Goal: Find specific page/section: Find specific page/section

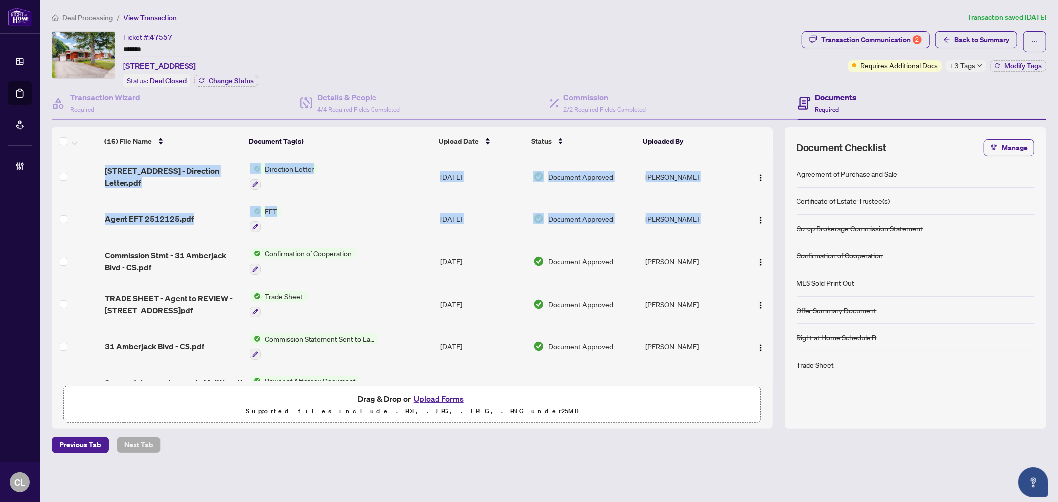
drag, startPoint x: 770, startPoint y: 207, endPoint x: 772, endPoint y: 212, distance: 5.5
click at [772, 212] on div "(16) File Name Document Tag(s) Upload Date Status Uploaded By 31 Amberjack Blvd…" at bounding box center [412, 268] width 721 height 226
click at [831, 42] on div "Transaction Communication 2" at bounding box center [871, 40] width 100 height 16
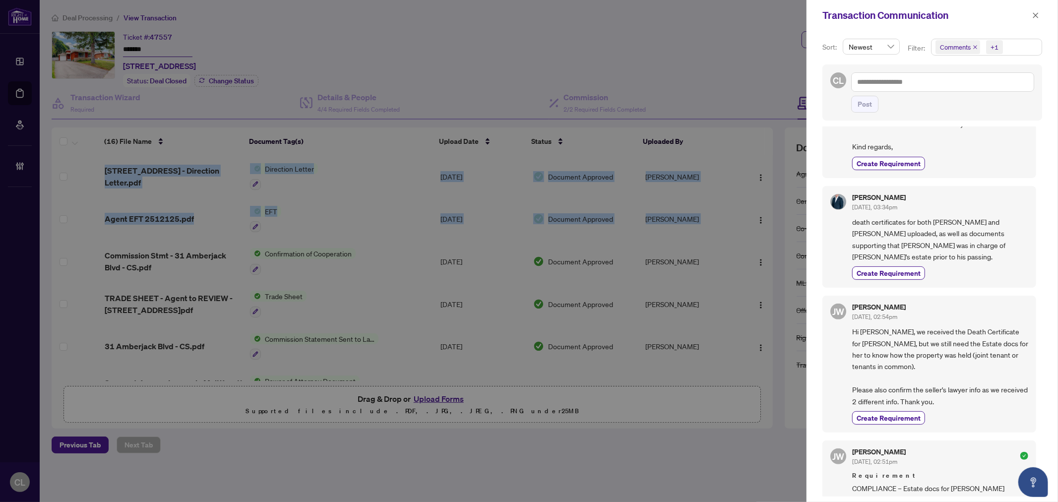
scroll to position [315, 0]
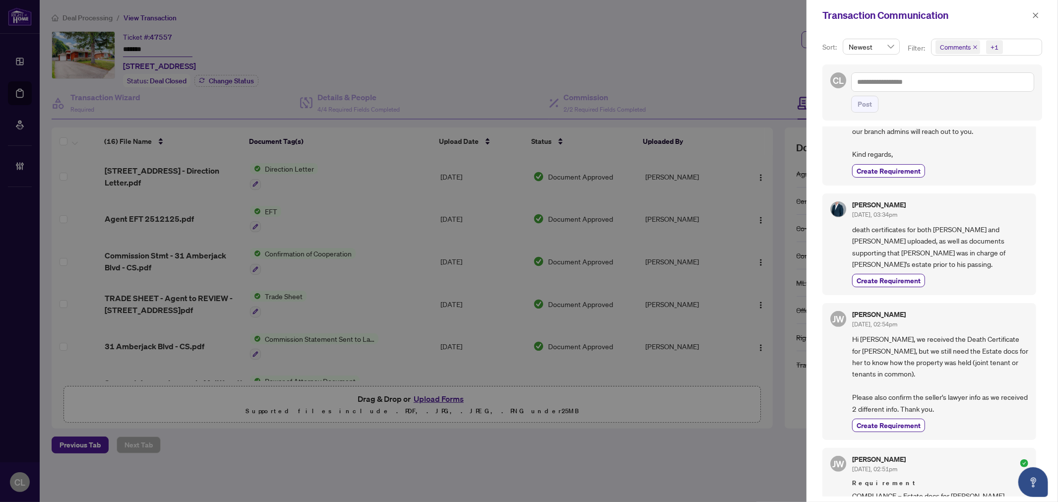
drag, startPoint x: 771, startPoint y: 213, endPoint x: 771, endPoint y: 221, distance: 7.9
click at [771, 221] on div at bounding box center [529, 251] width 1058 height 502
drag, startPoint x: 771, startPoint y: 221, endPoint x: 772, endPoint y: 235, distance: 13.5
click at [772, 235] on div at bounding box center [529, 251] width 1058 height 502
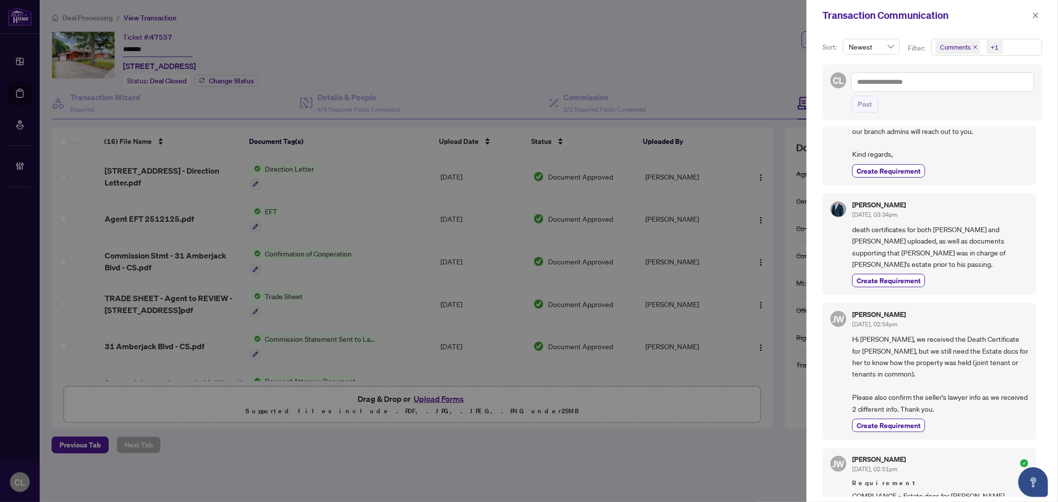
click at [768, 227] on div at bounding box center [529, 251] width 1058 height 502
drag, startPoint x: 768, startPoint y: 223, endPoint x: 770, endPoint y: 234, distance: 10.6
click at [770, 234] on div at bounding box center [529, 251] width 1058 height 502
click at [778, 68] on div at bounding box center [529, 251] width 1058 height 502
drag, startPoint x: 1033, startPoint y: 14, endPoint x: 998, endPoint y: 36, distance: 41.7
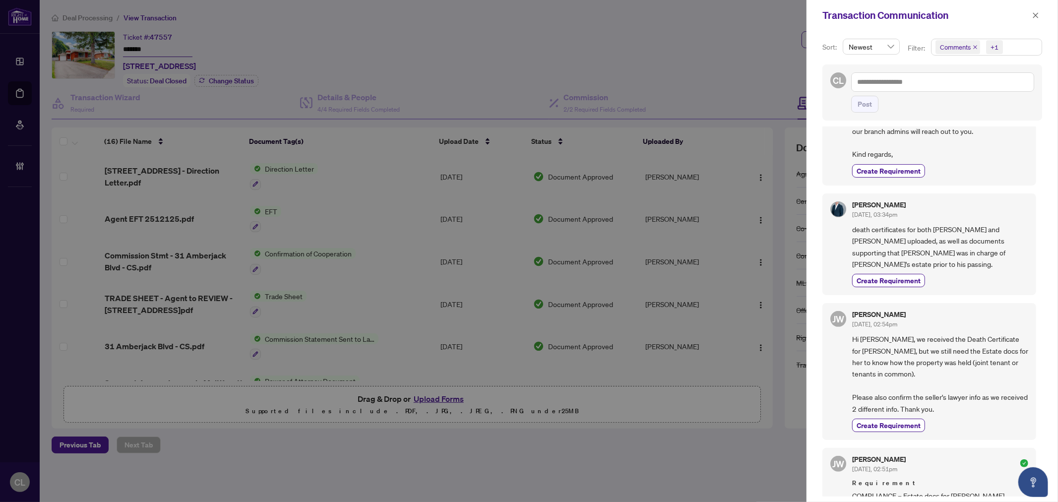
click at [1033, 14] on icon "close" at bounding box center [1035, 15] width 7 height 7
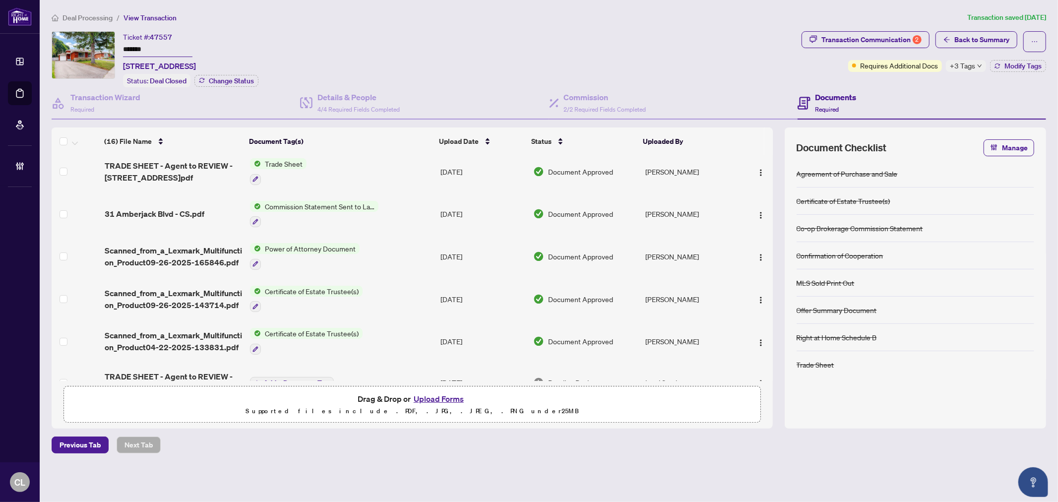
scroll to position [144, 0]
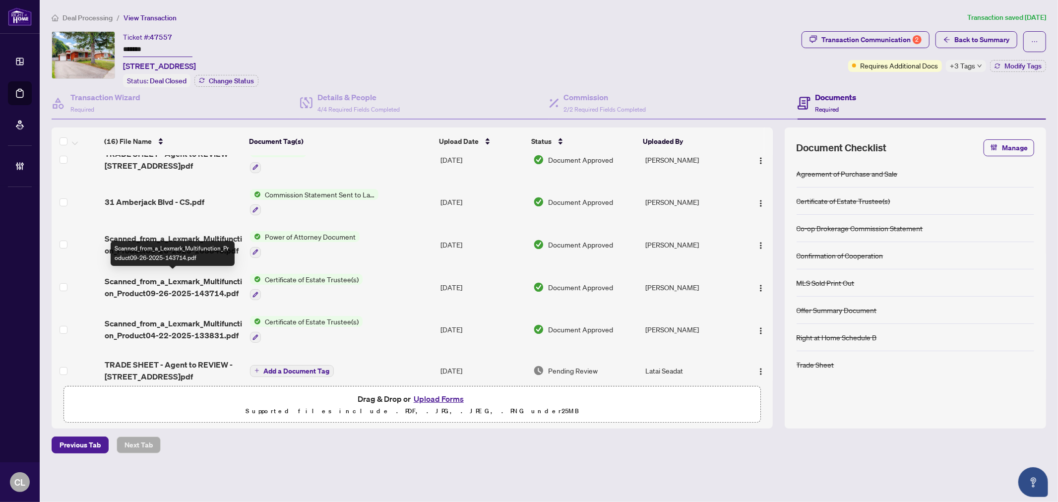
click at [176, 275] on span "Scanned_from_a_Lexmark_Multifunction_Product09-26-2025-143714.pdf" at bounding box center [173, 287] width 137 height 24
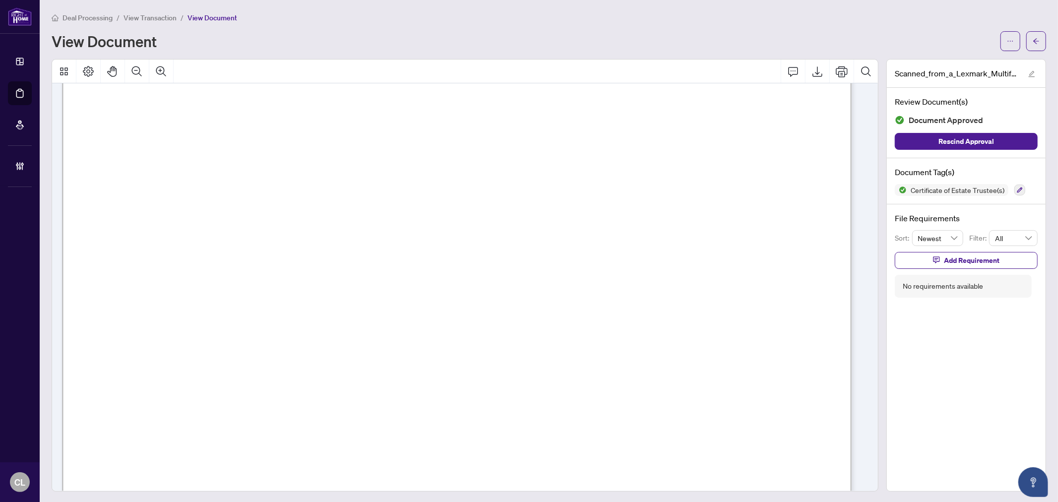
scroll to position [1338, 0]
click at [1033, 38] on icon "arrow-left" at bounding box center [1036, 41] width 7 height 7
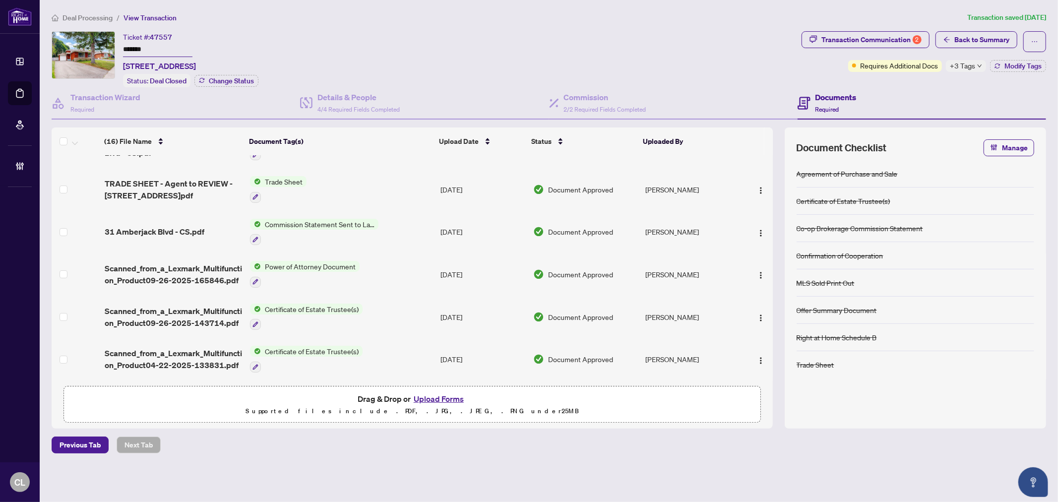
scroll to position [122, 0]
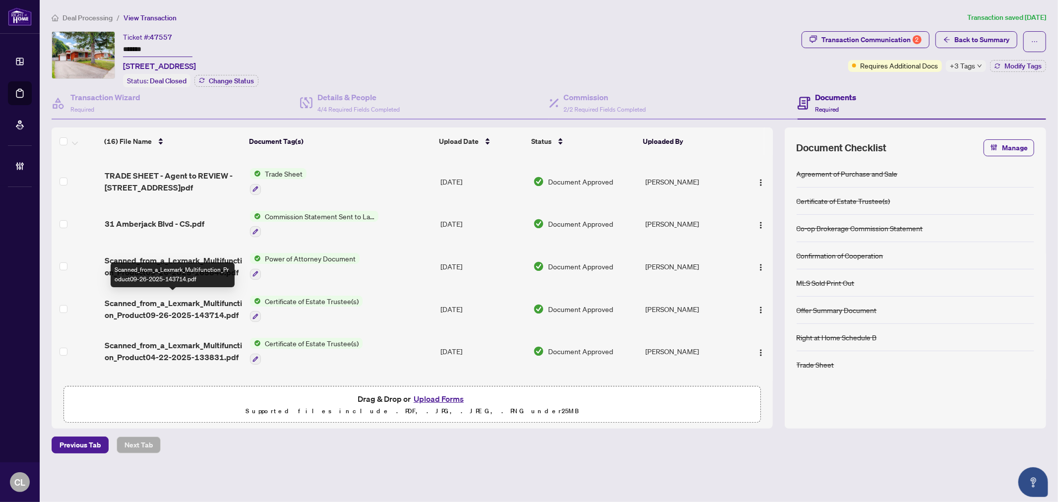
click at [189, 300] on span "Scanned_from_a_Lexmark_Multifunction_Product09-26-2025-143714.pdf" at bounding box center [173, 309] width 137 height 24
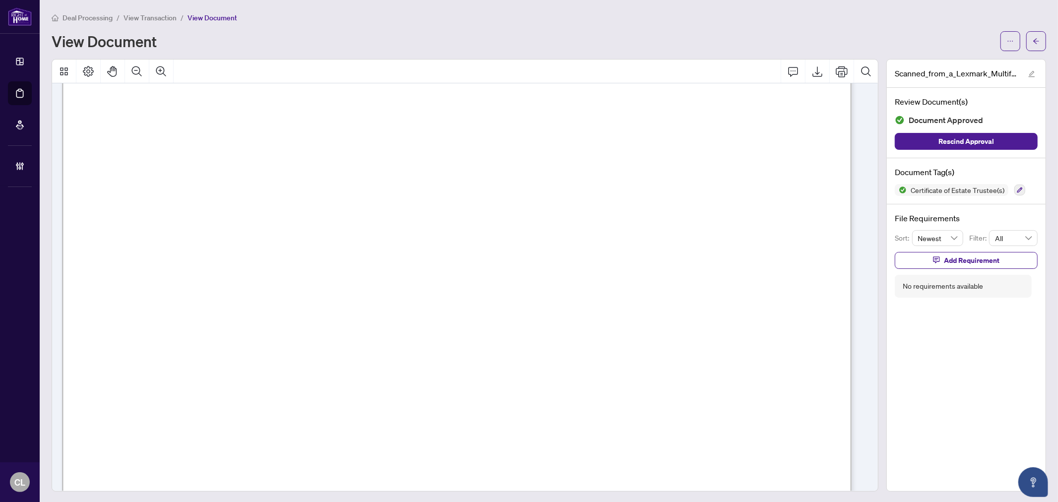
scroll to position [1049, 0]
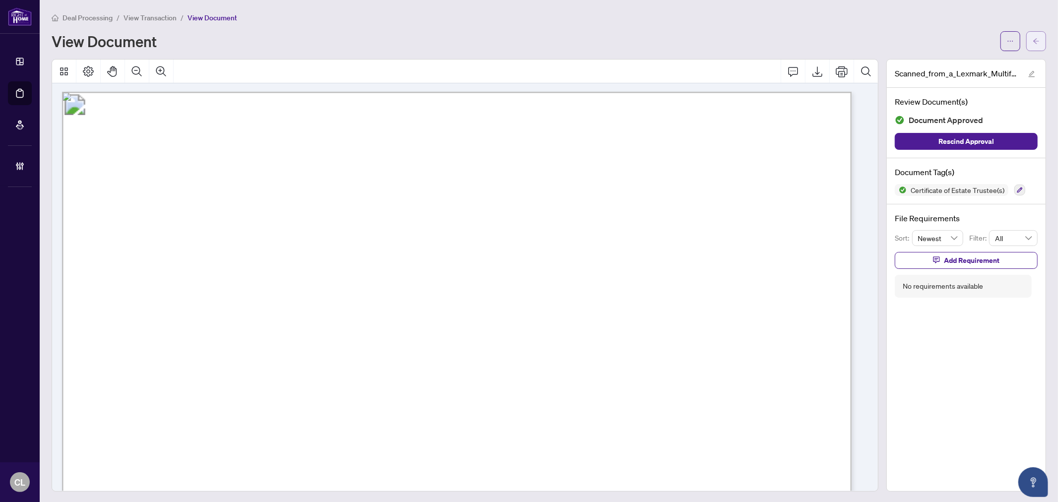
click at [1033, 36] on span "button" at bounding box center [1036, 41] width 7 height 16
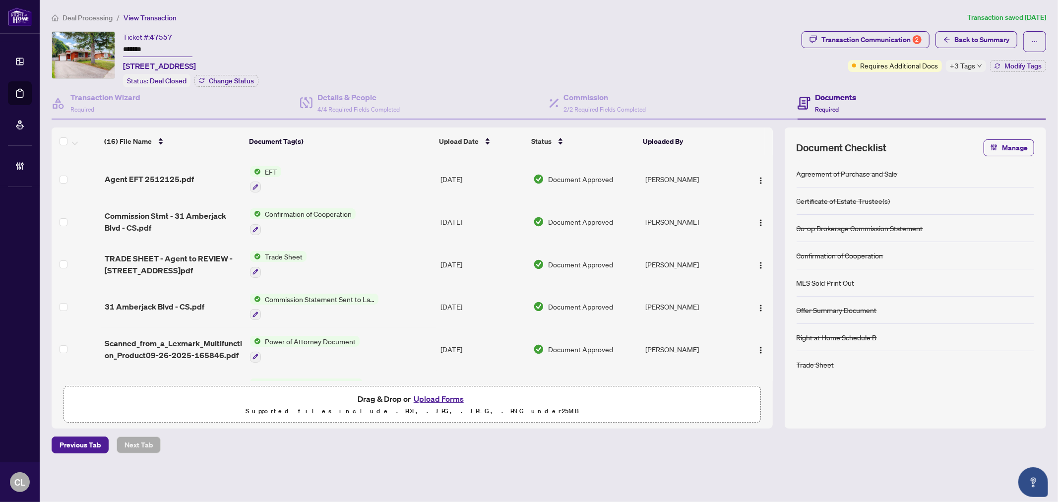
scroll to position [56, 0]
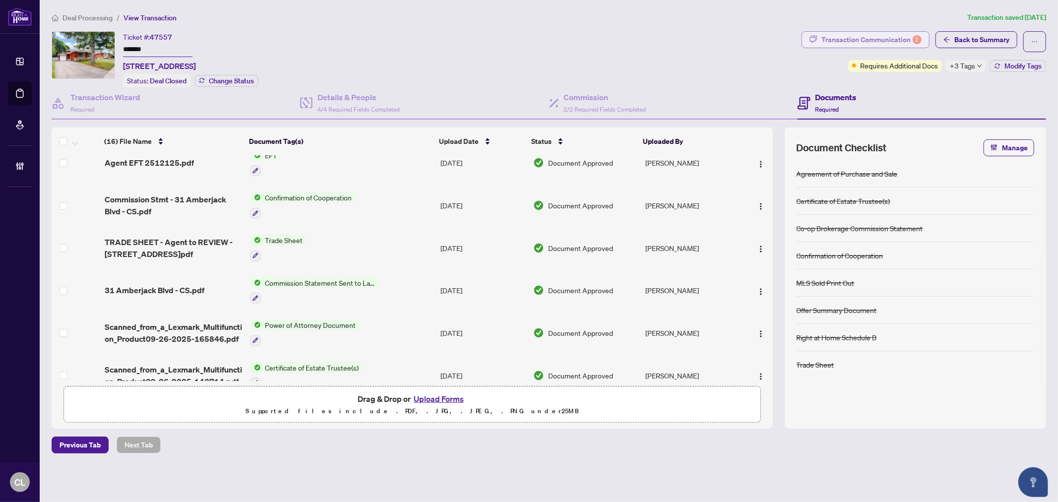
click at [847, 37] on div "Transaction Communication 2" at bounding box center [871, 40] width 100 height 16
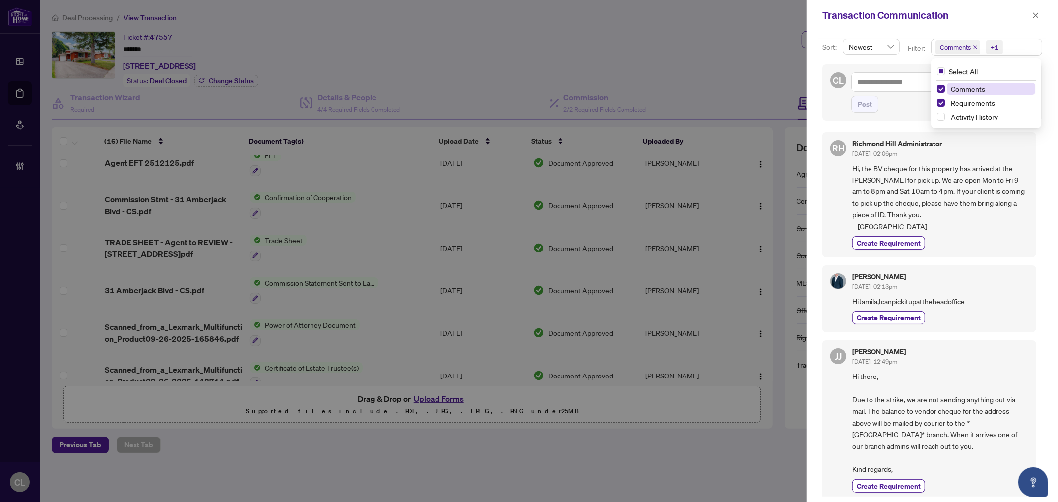
click at [940, 50] on span "Comments" at bounding box center [955, 47] width 31 height 10
click at [735, 51] on div at bounding box center [529, 251] width 1058 height 502
click at [1037, 17] on icon "close" at bounding box center [1035, 14] width 5 height 5
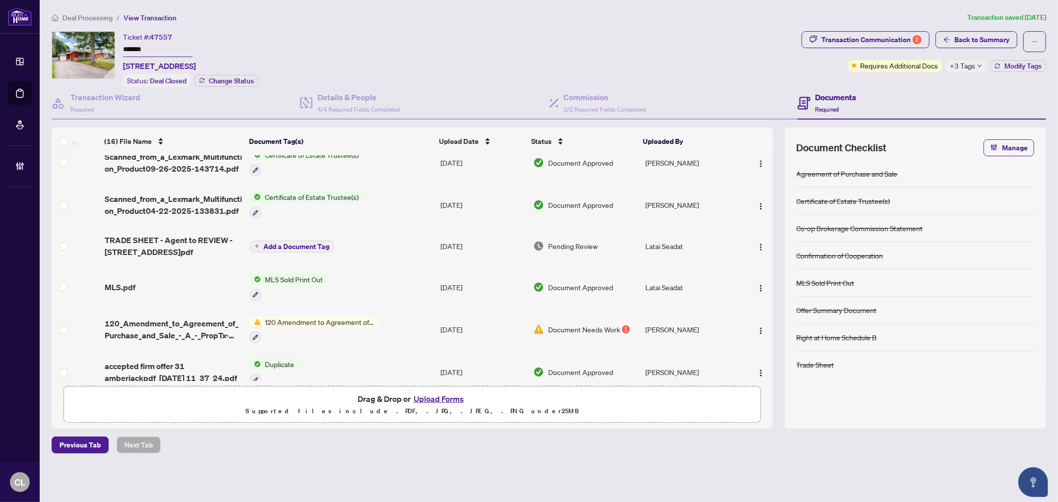
scroll to position [271, 0]
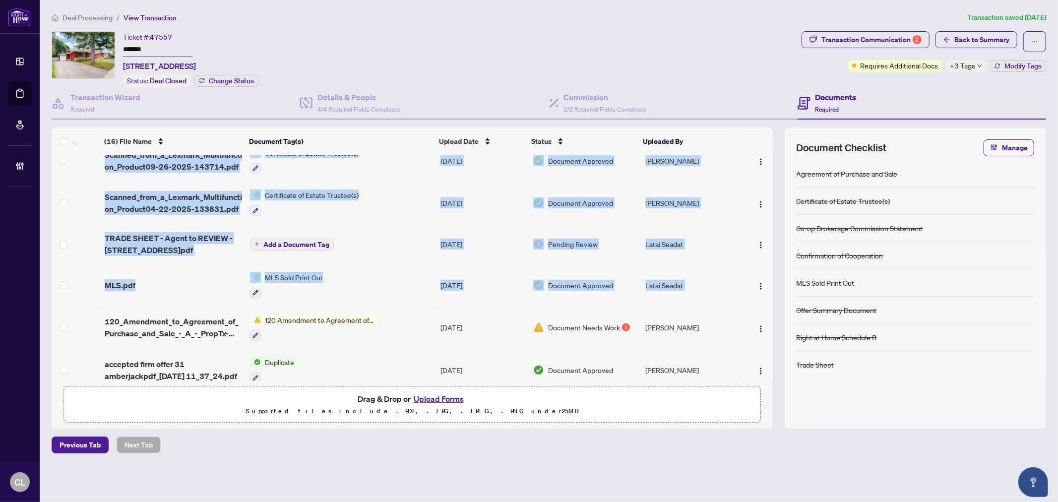
drag, startPoint x: 770, startPoint y: 260, endPoint x: 774, endPoint y: 310, distance: 49.8
click at [774, 310] on div "(16) File Name Document Tag(s) Upload Date Status Uploaded By (16) File Name Do…" at bounding box center [549, 277] width 994 height 301
click at [769, 306] on td at bounding box center [757, 327] width 32 height 43
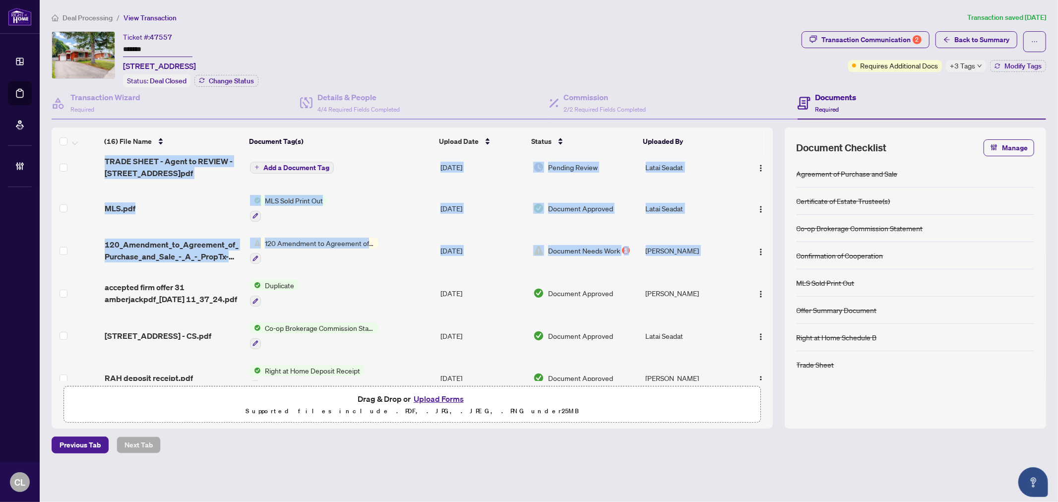
drag, startPoint x: 770, startPoint y: 309, endPoint x: 771, endPoint y: 373, distance: 64.0
click at [771, 373] on div "(16) File Name Document Tag(s) Upload Date Status Uploaded By 31 Amberjack Blvd…" at bounding box center [412, 268] width 721 height 226
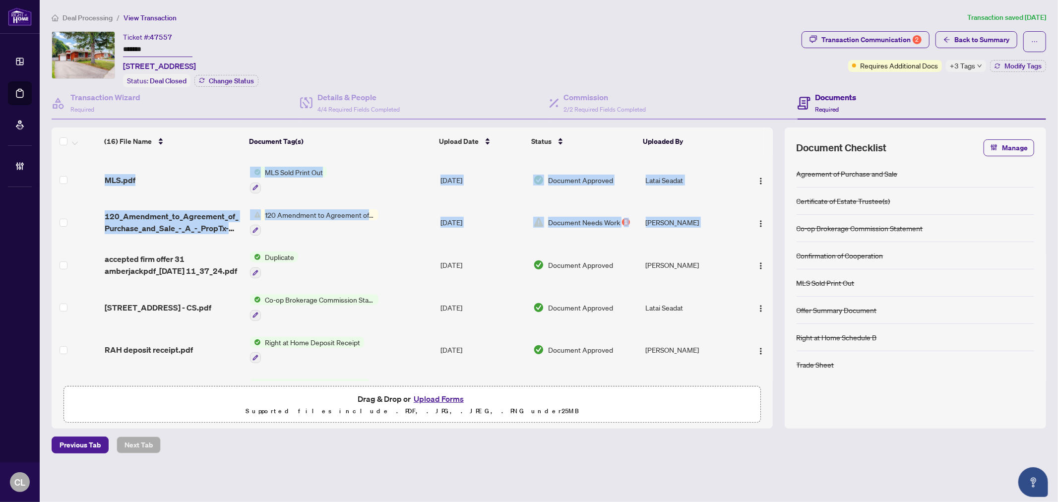
click at [769, 304] on td at bounding box center [757, 307] width 32 height 43
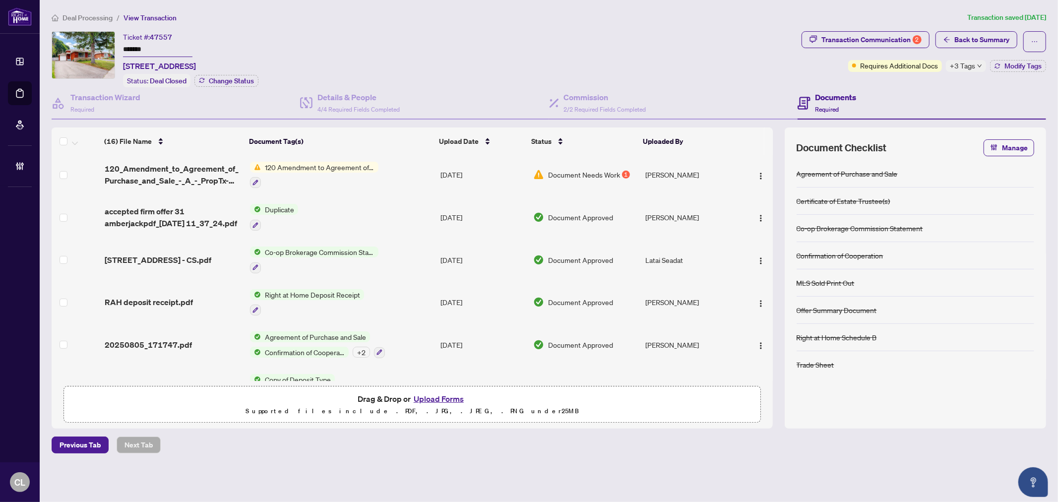
scroll to position [440, 0]
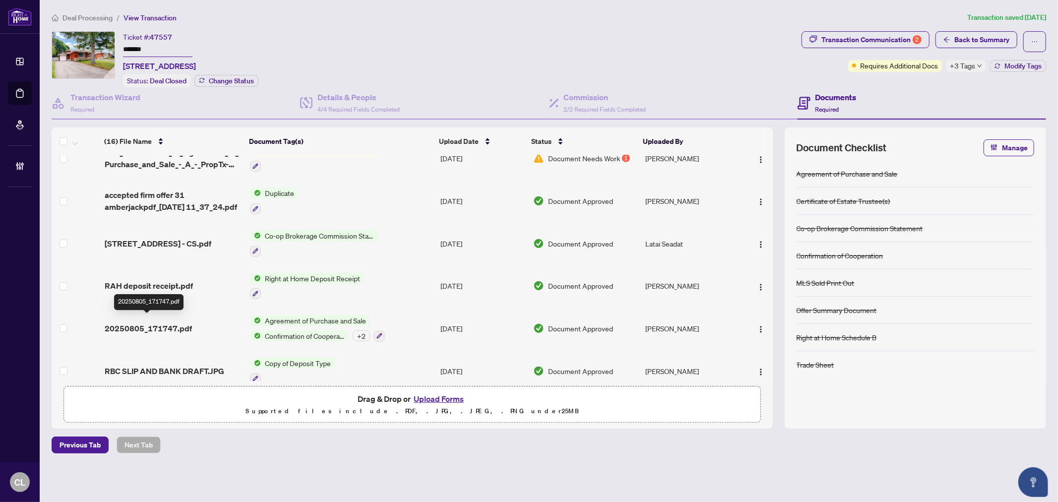
click at [134, 322] on span "20250805_171747.pdf" at bounding box center [148, 328] width 87 height 12
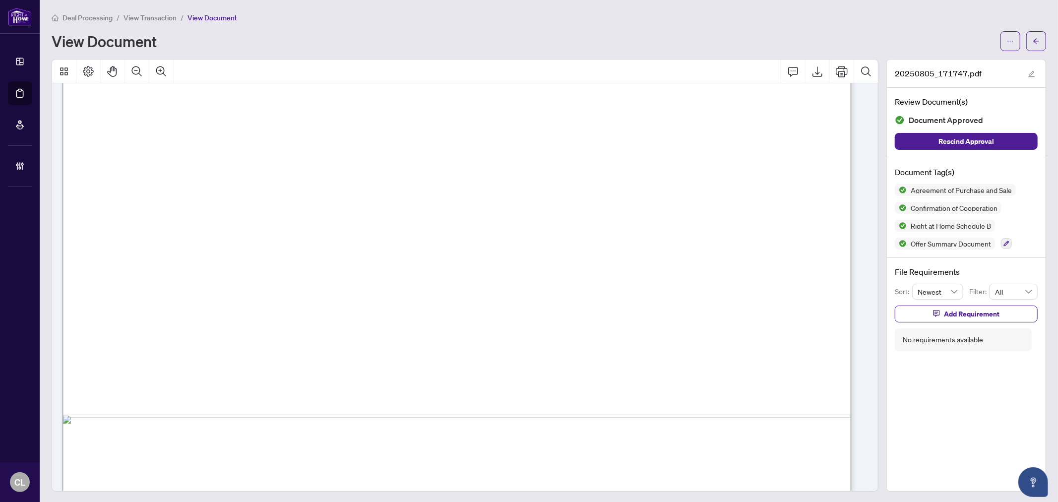
scroll to position [707, 0]
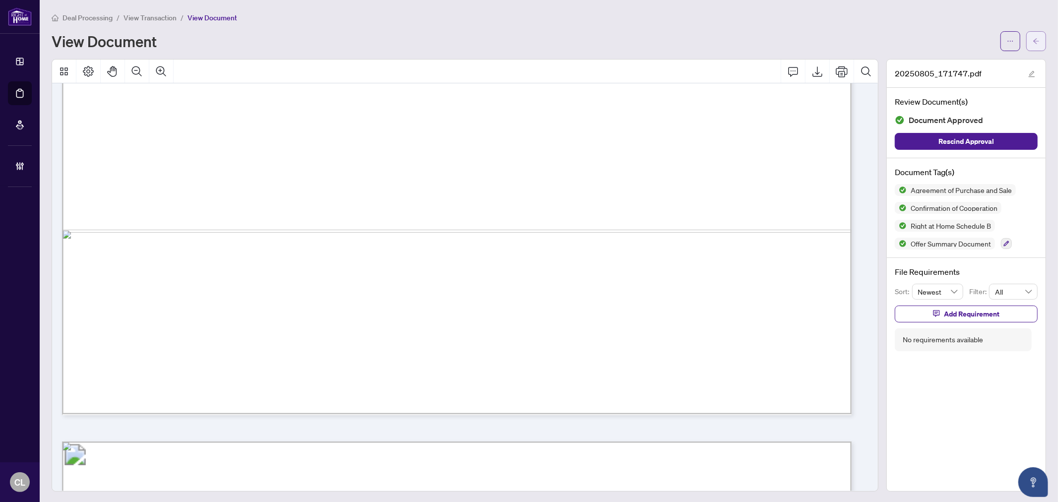
click at [1033, 45] on span "button" at bounding box center [1036, 41] width 7 height 16
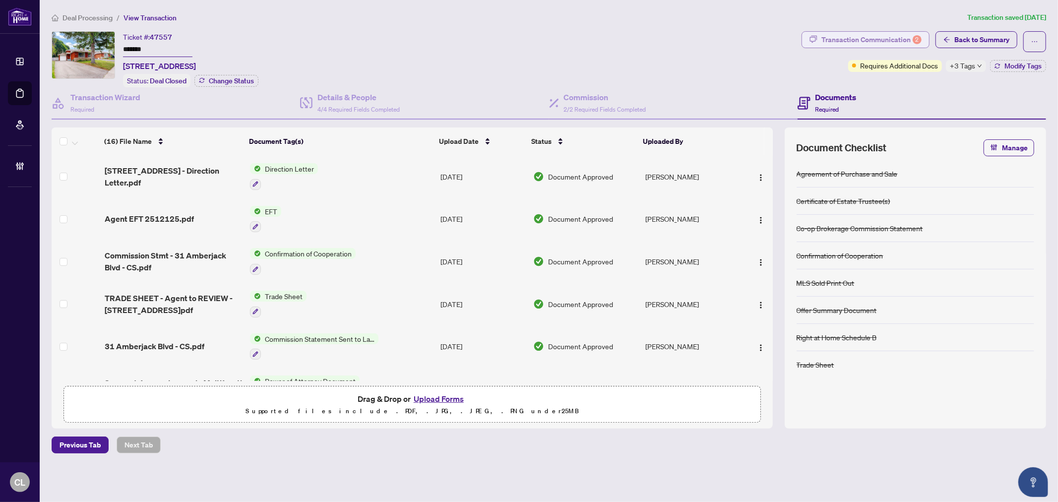
click at [861, 37] on div "Transaction Communication 2" at bounding box center [871, 40] width 100 height 16
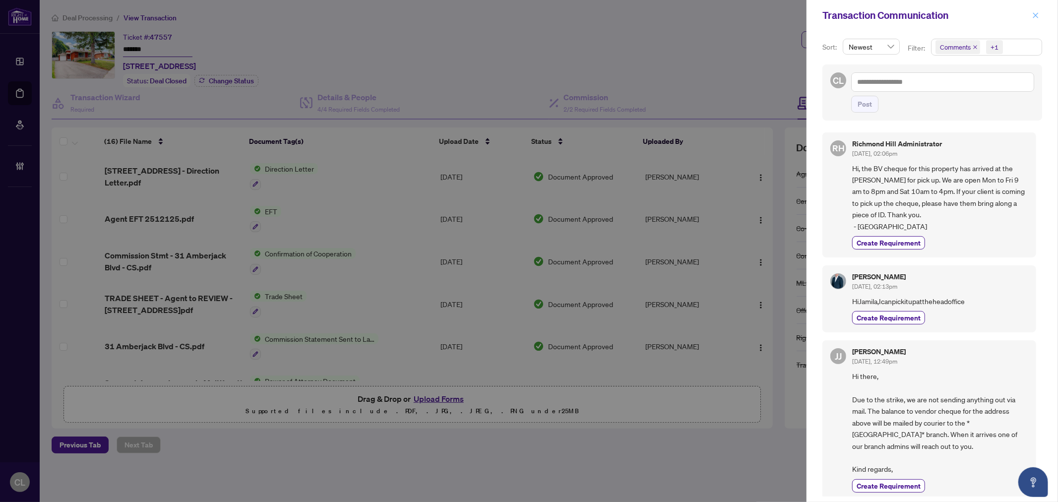
click at [1035, 11] on span "button" at bounding box center [1035, 15] width 7 height 16
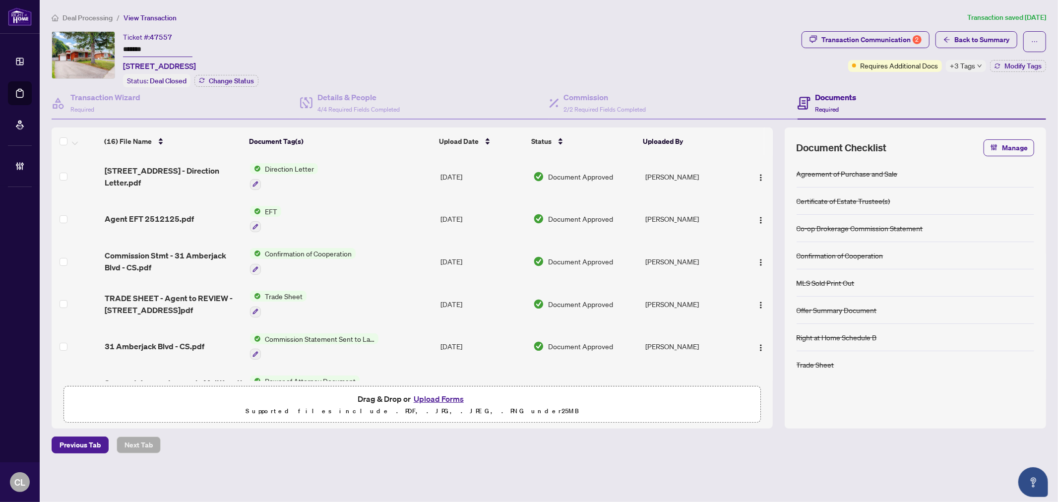
click at [565, 470] on main "Deal Processing / View Transaction Transaction saved 5 days ago Ticket #: 47557…" at bounding box center [549, 251] width 1018 height 502
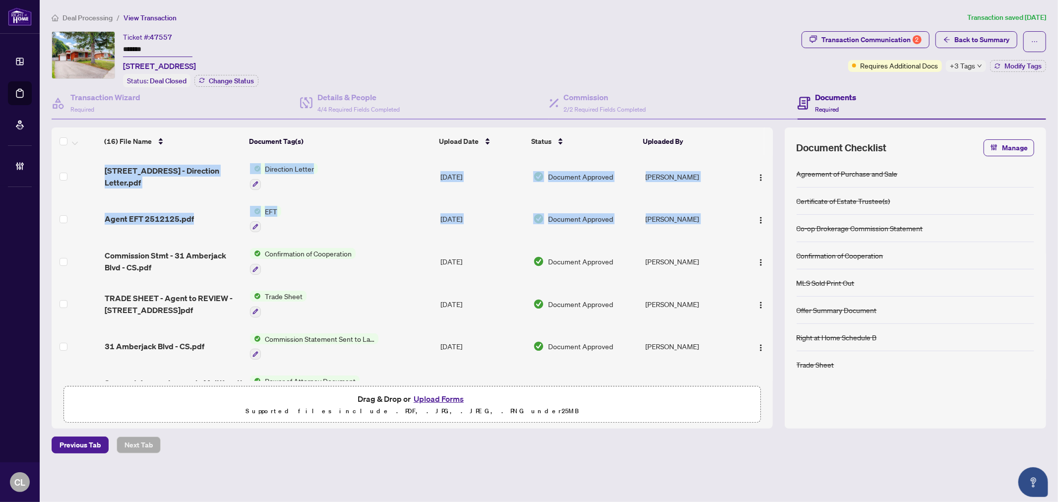
drag, startPoint x: 769, startPoint y: 216, endPoint x: 771, endPoint y: 226, distance: 10.1
click at [771, 226] on div "(16) File Name Document Tag(s) Upload Date Status Uploaded By 31 Amberjack Blvd…" at bounding box center [412, 268] width 721 height 226
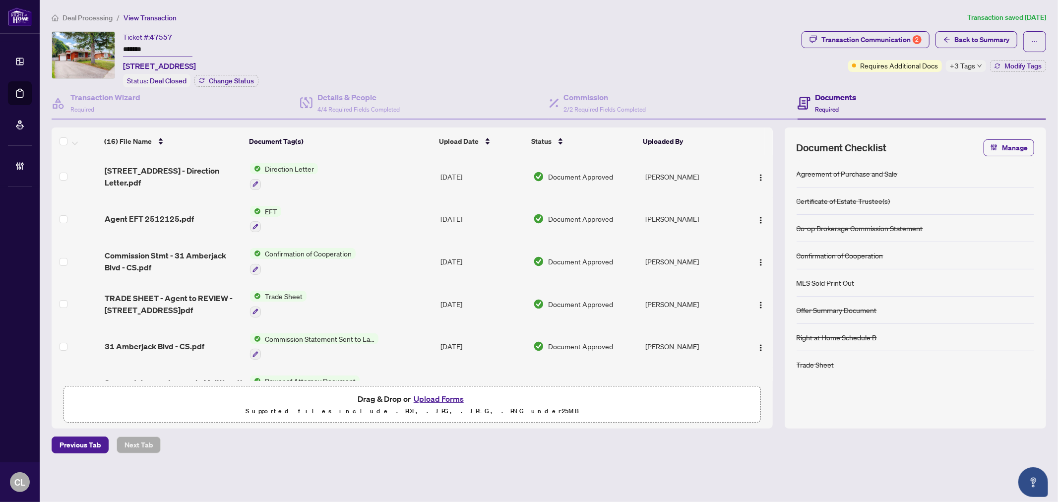
click at [689, 62] on div "Ticket #: 47557 ******* 31 Amberjack Blvd, Toronto, Ontario M1H 2J2, Canada Sta…" at bounding box center [425, 59] width 746 height 56
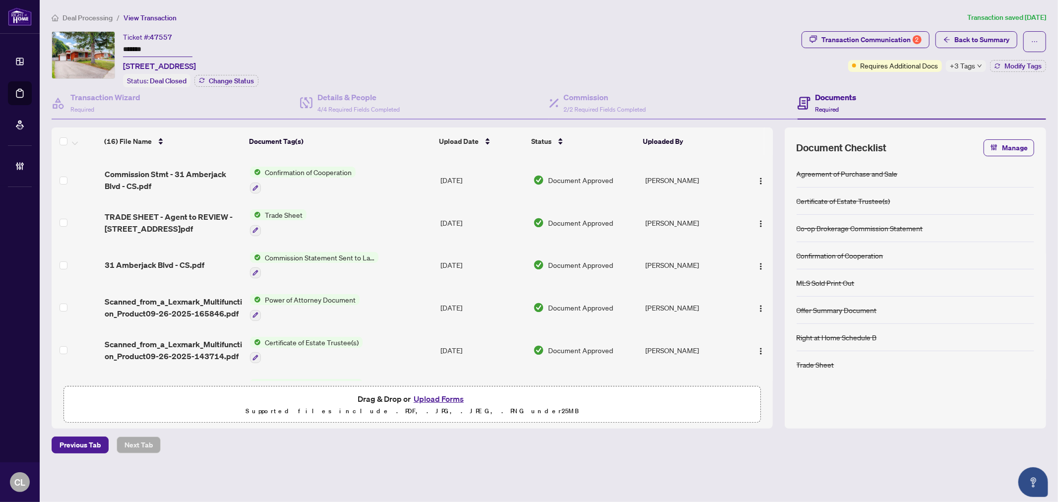
scroll to position [90, 0]
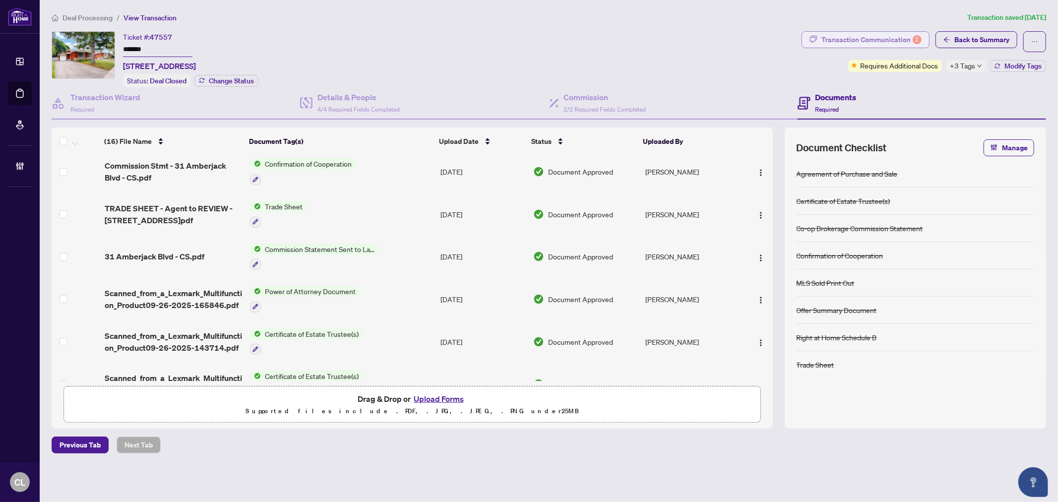
click at [903, 38] on div "Transaction Communication 2" at bounding box center [871, 40] width 100 height 16
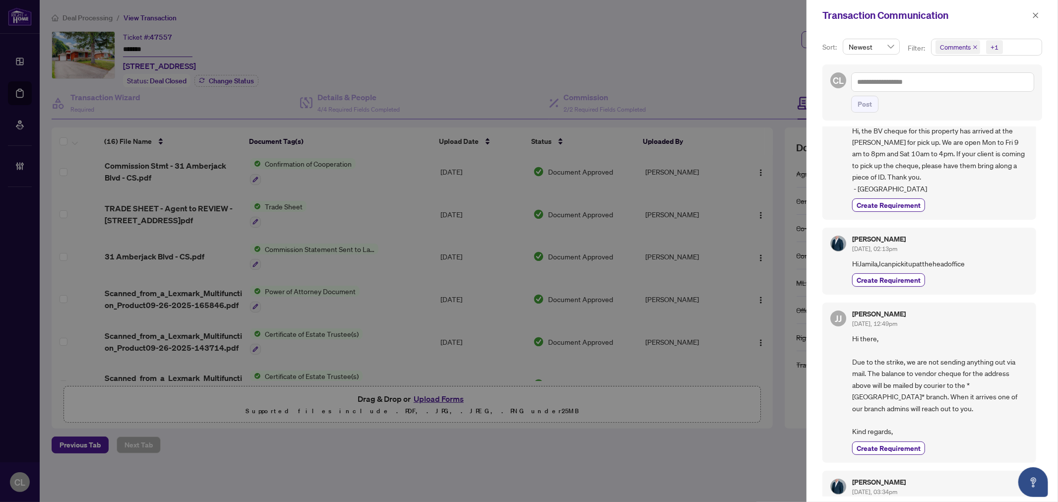
scroll to position [0, 0]
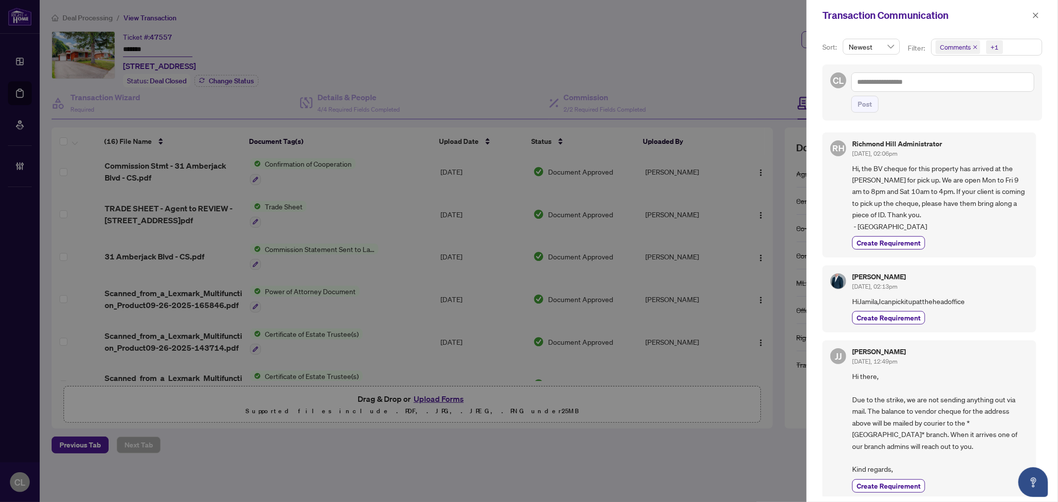
click at [677, 63] on div at bounding box center [529, 251] width 1058 height 502
click at [1033, 17] on icon "close" at bounding box center [1035, 15] width 7 height 7
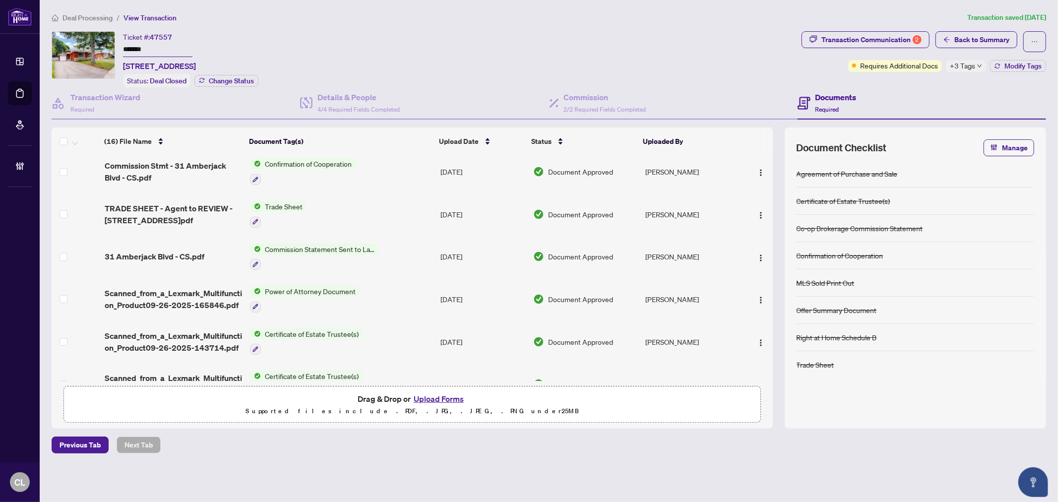
click at [959, 66] on span "+3 Tags" at bounding box center [962, 65] width 25 height 11
drag, startPoint x: 520, startPoint y: 30, endPoint x: 631, endPoint y: 26, distance: 111.2
click at [522, 30] on div "Deal Processing / View Transaction Transaction saved 5 days ago Ticket #: 47557…" at bounding box center [549, 232] width 1002 height 441
click at [849, 43] on div "Transaction Communication 2" at bounding box center [871, 40] width 100 height 16
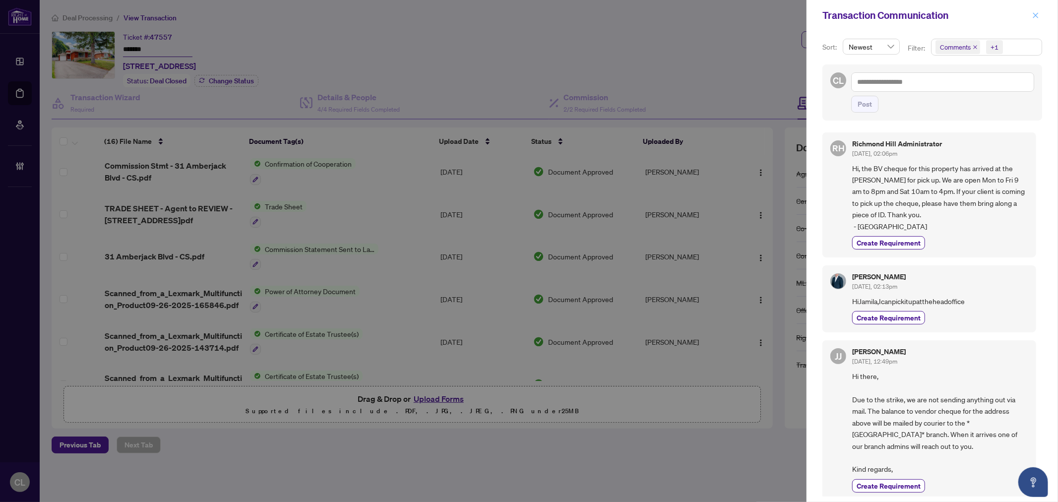
click at [1030, 15] on button "button" at bounding box center [1035, 15] width 13 height 12
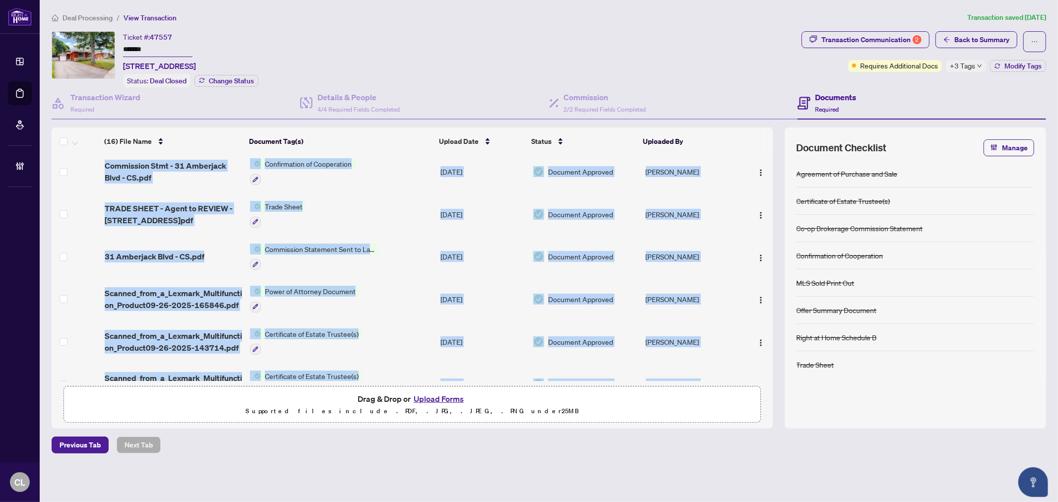
drag, startPoint x: 769, startPoint y: 248, endPoint x: 771, endPoint y: 266, distance: 18.0
click at [771, 266] on div "(16) File Name Document Tag(s) Upload Date Status Uploaded By 31 Amberjack Blvd…" at bounding box center [412, 268] width 721 height 226
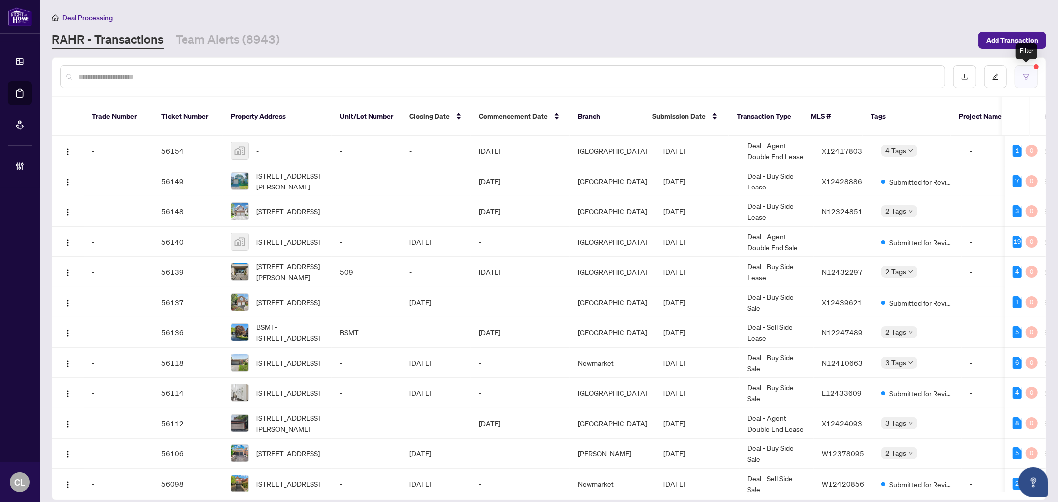
click at [1018, 78] on button "button" at bounding box center [1026, 76] width 23 height 23
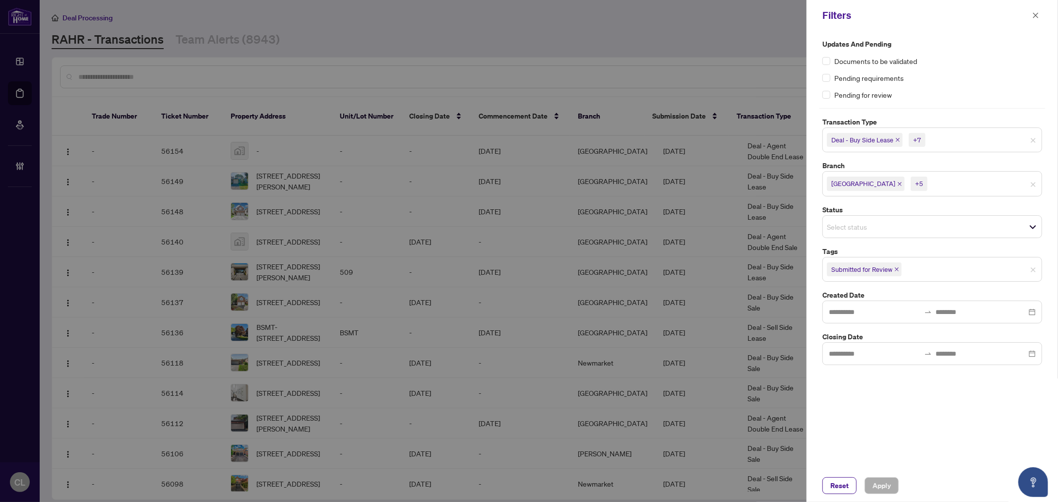
click at [960, 143] on input "search" at bounding box center [961, 140] width 69 height 12
click at [851, 141] on input "search" at bounding box center [861, 139] width 69 height 12
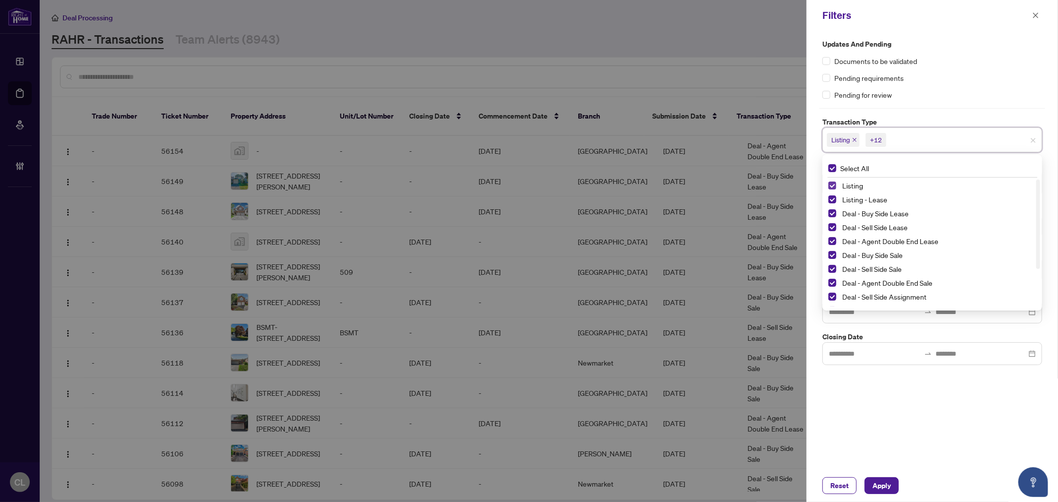
click at [835, 186] on span "Select Listing" at bounding box center [832, 186] width 8 height 8
click at [835, 194] on div "Listing - Lease" at bounding box center [932, 199] width 208 height 12
click at [832, 198] on span "Select Listing - Lease" at bounding box center [832, 199] width 8 height 8
click at [767, 53] on div at bounding box center [529, 251] width 1058 height 502
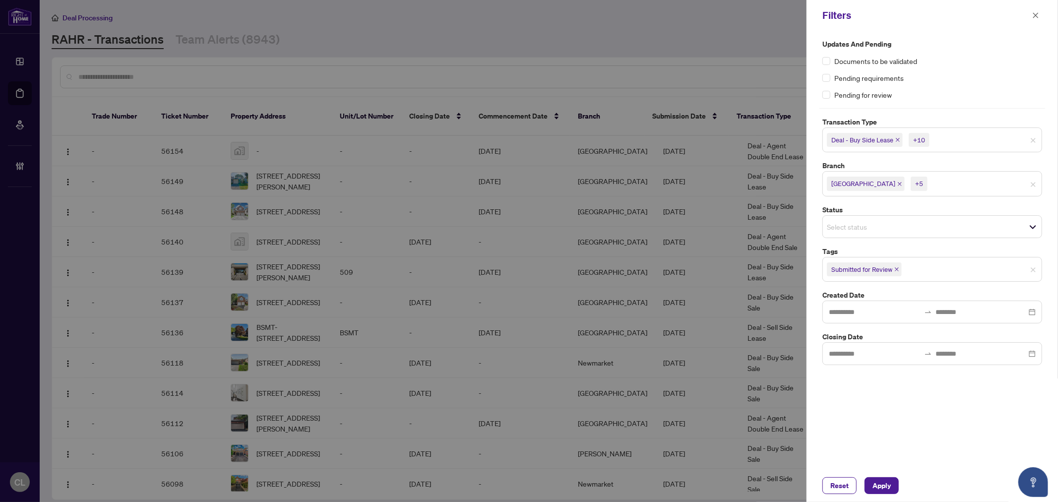
click at [929, 187] on input "search" at bounding box center [963, 184] width 69 height 12
click at [712, 41] on div at bounding box center [529, 251] width 1058 height 502
click at [900, 317] on input at bounding box center [874, 311] width 91 height 11
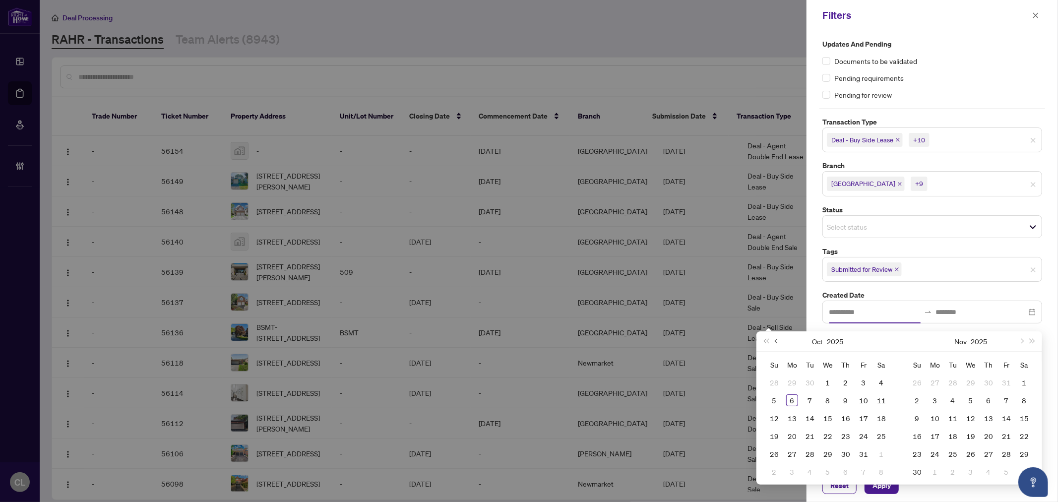
click at [776, 341] on span "Previous month (PageUp)" at bounding box center [777, 341] width 5 height 5
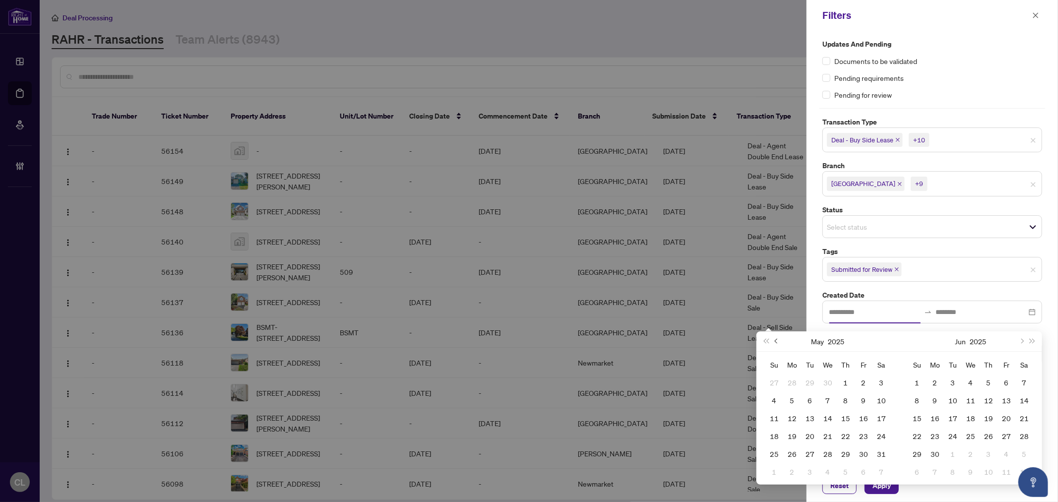
click at [776, 341] on span "Previous month (PageUp)" at bounding box center [777, 341] width 5 height 5
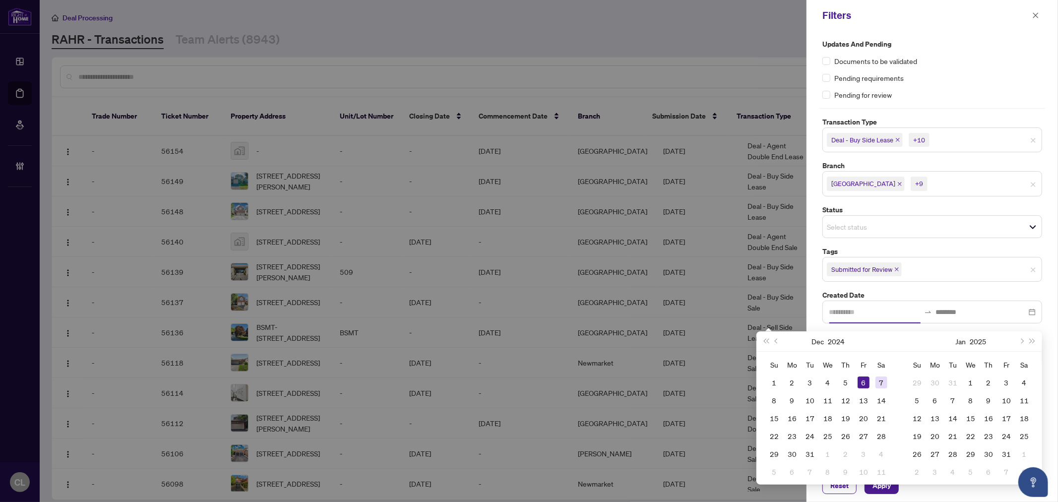
type input "**********"
click at [1023, 341] on span "Next month (PageDown)" at bounding box center [1021, 341] width 5 height 5
type input "**********"
click at [824, 380] on div "1" at bounding box center [828, 382] width 12 height 12
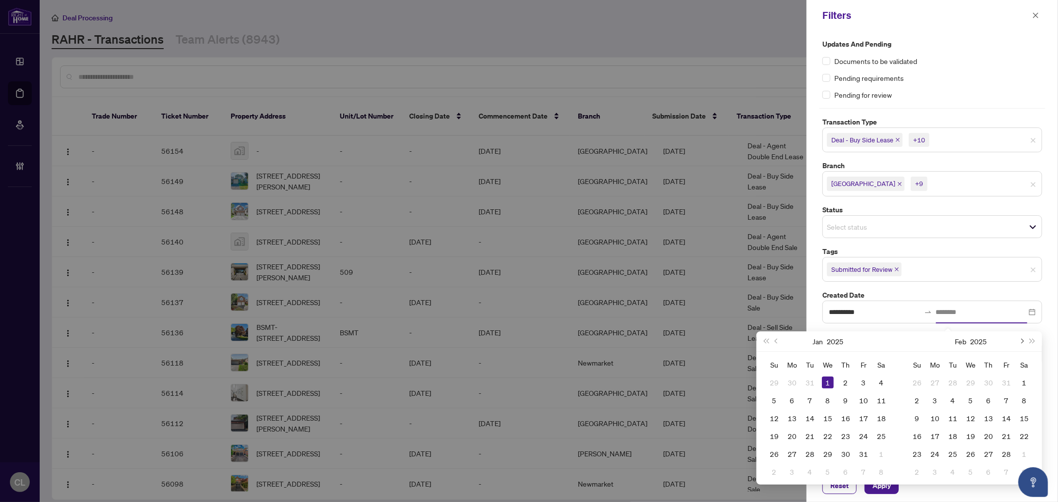
click at [1022, 340] on span "Next month (PageDown)" at bounding box center [1021, 341] width 5 height 5
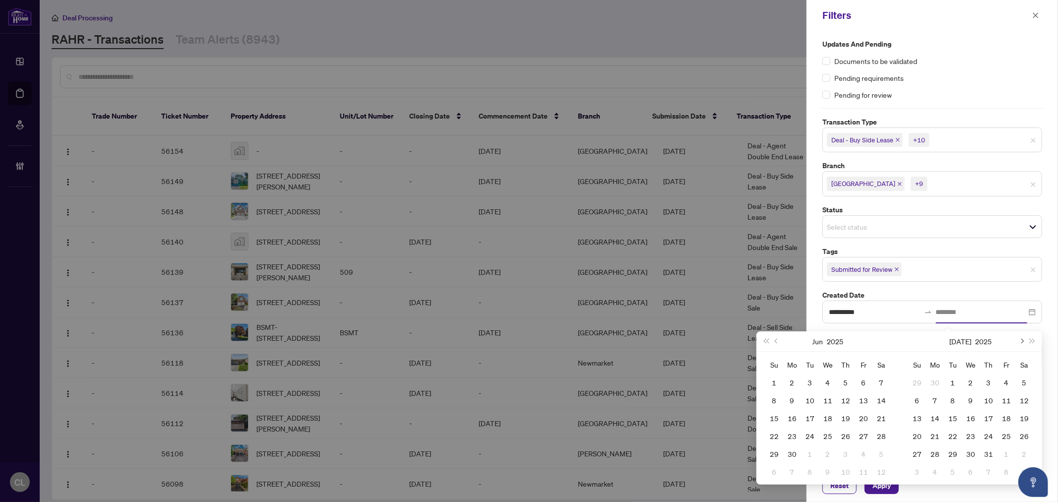
click at [1022, 340] on span "Next month (PageDown)" at bounding box center [1021, 341] width 5 height 5
click at [779, 343] on button "Previous month (PageUp)" at bounding box center [776, 341] width 11 height 20
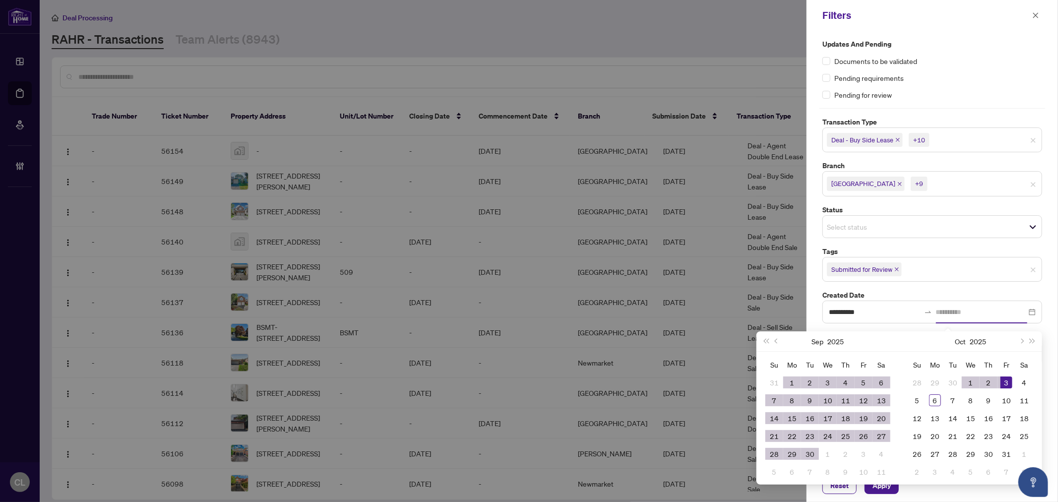
click at [1002, 384] on div "3" at bounding box center [1006, 382] width 12 height 12
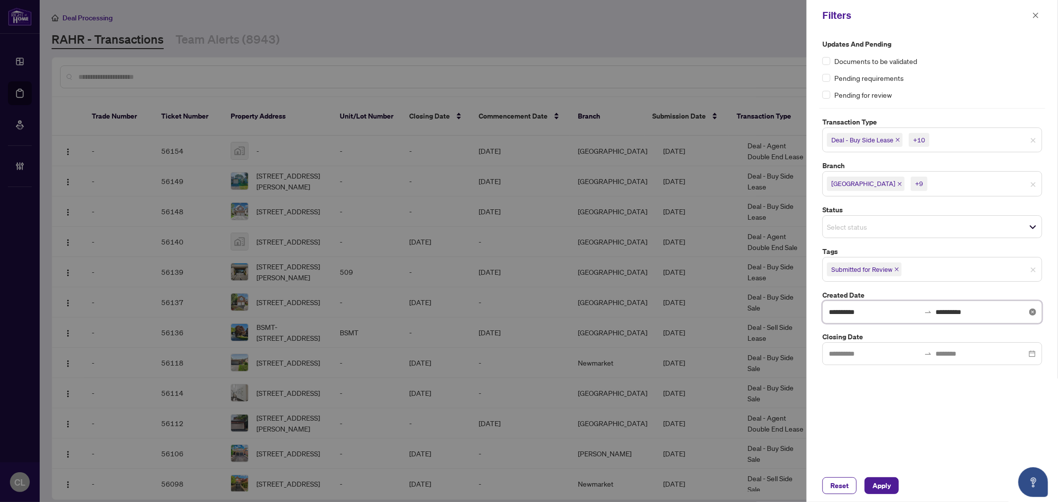
click at [996, 315] on input "**********" at bounding box center [981, 311] width 91 height 11
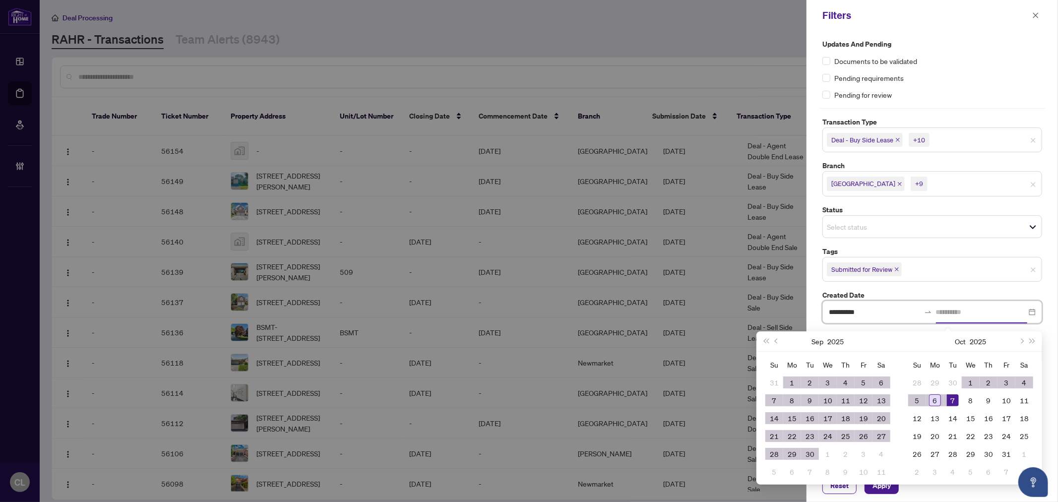
type input "**********"
click at [936, 398] on div "6" at bounding box center [935, 400] width 12 height 12
type input "**********"
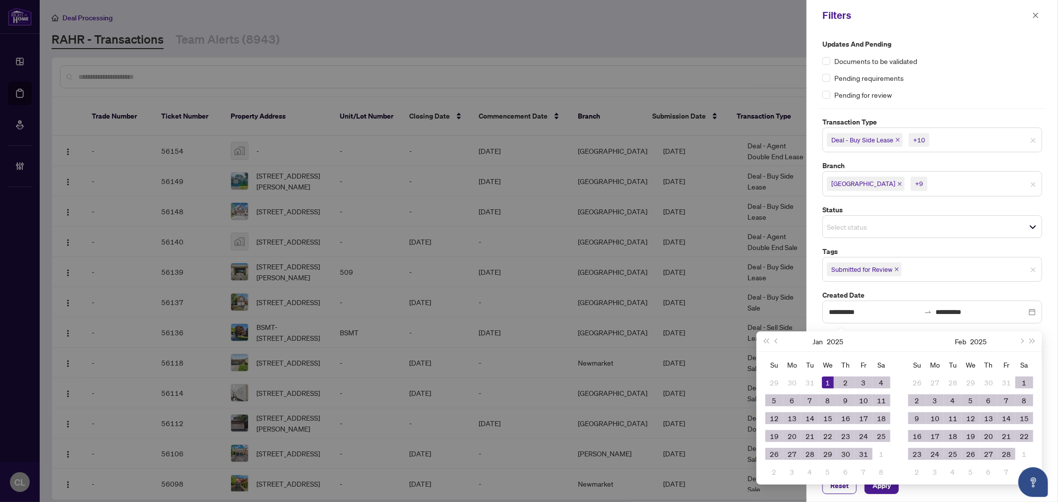
click at [787, 261] on div at bounding box center [529, 251] width 1058 height 502
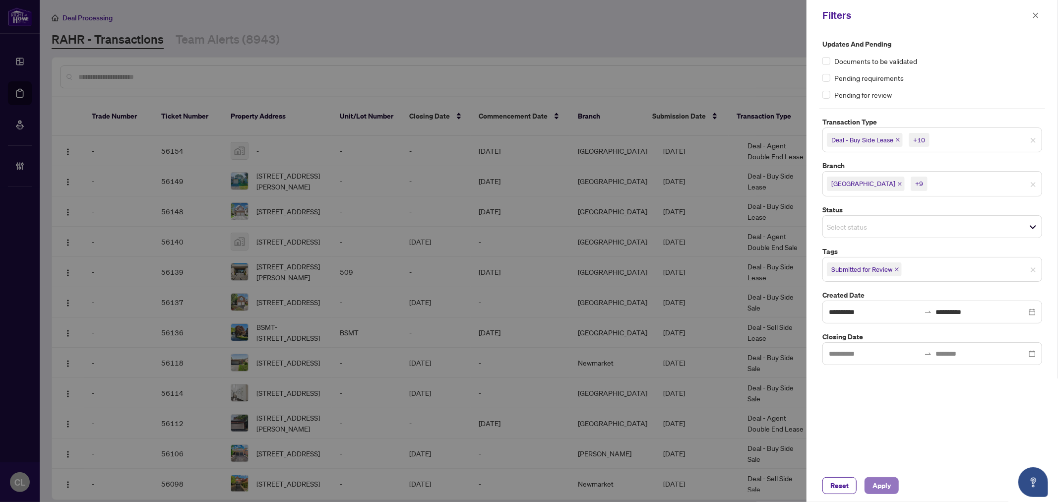
click at [886, 482] on span "Apply" at bounding box center [881, 486] width 18 height 16
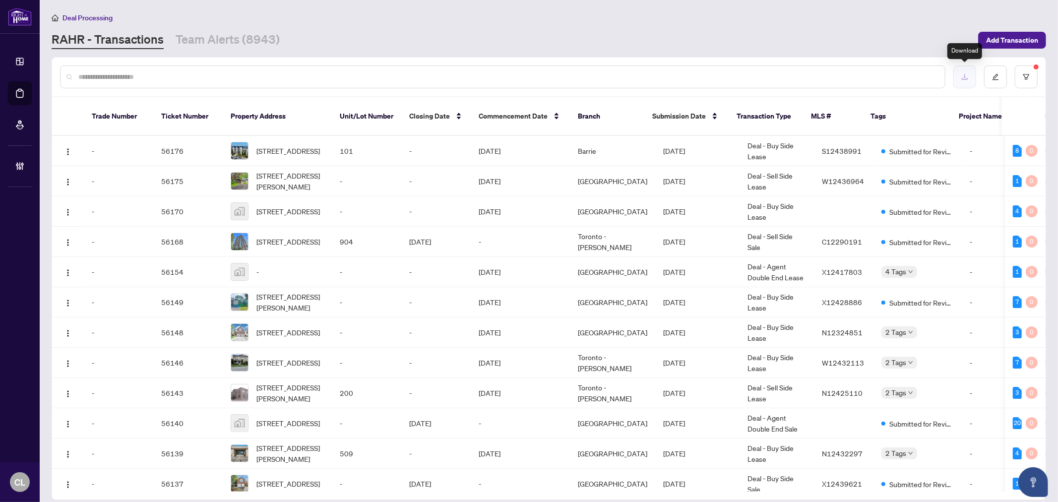
click at [962, 77] on icon "download" at bounding box center [965, 76] width 6 height 5
click at [104, 76] on input "text" at bounding box center [507, 76] width 858 height 11
paste input "*****"
type input "*****"
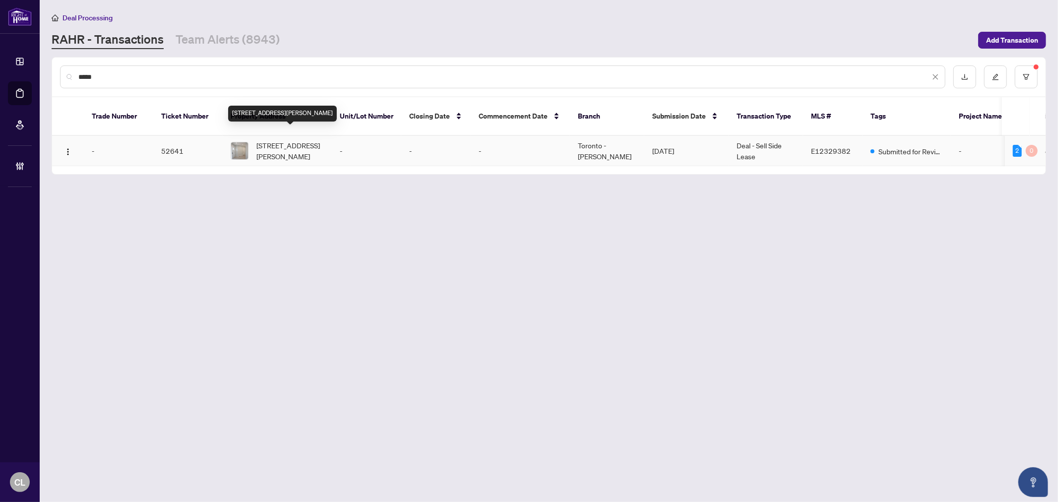
click at [283, 140] on span "[STREET_ADDRESS][PERSON_NAME]" at bounding box center [289, 151] width 67 height 22
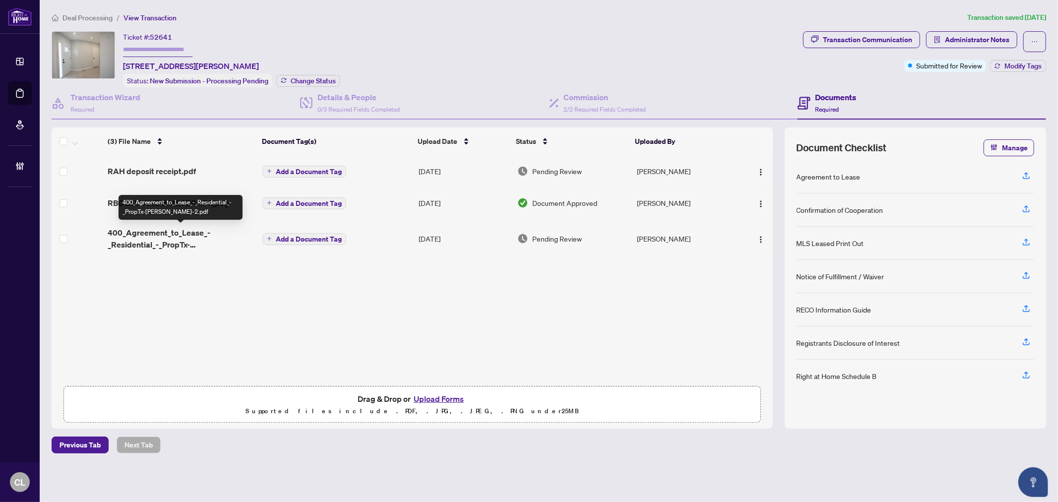
click at [154, 239] on span "400_Agreement_to_Lease_-_Residential_-_PropTx-[PERSON_NAME]-2.pdf" at bounding box center [181, 239] width 147 height 24
